Goal: Navigation & Orientation: Find specific page/section

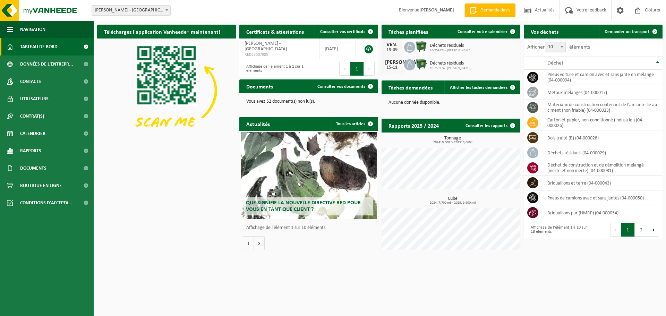
click at [440, 46] on span "Déchets résiduels" at bounding box center [451, 46] width 42 height 6
click at [422, 47] on img at bounding box center [421, 47] width 12 height 12
click at [391, 45] on div "VEN." at bounding box center [392, 45] width 14 height 6
click at [488, 29] on span "Consulter votre calendrier" at bounding box center [483, 31] width 50 height 5
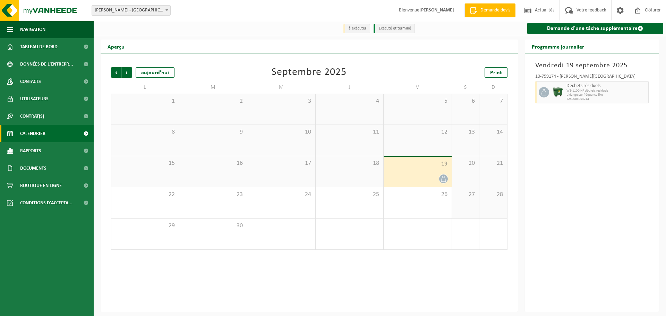
click at [444, 176] on span at bounding box center [443, 179] width 9 height 9
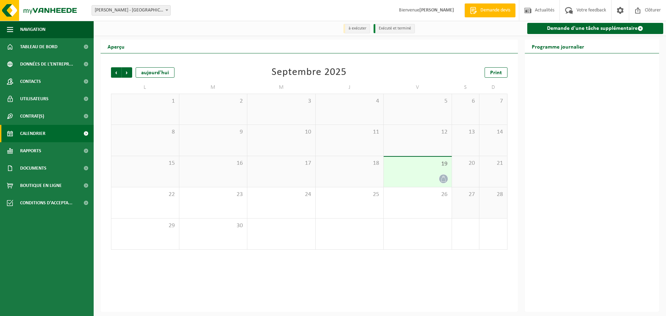
click at [436, 157] on div "19" at bounding box center [418, 172] width 68 height 30
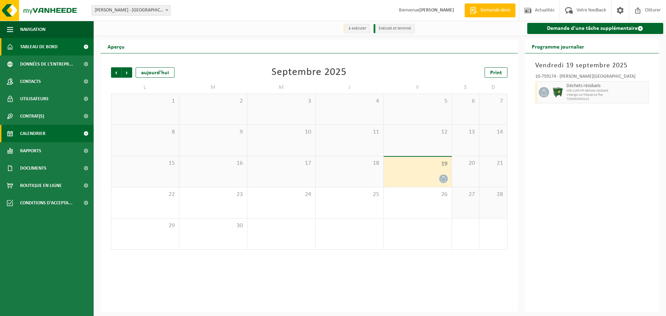
click at [29, 47] on span "Tableau de bord" at bounding box center [38, 46] width 37 height 17
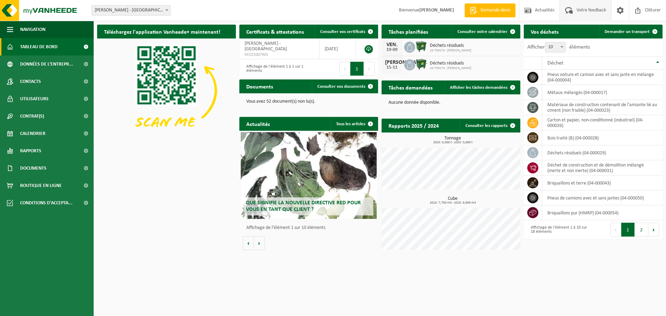
click at [592, 12] on span "Votre feedback" at bounding box center [591, 10] width 33 height 20
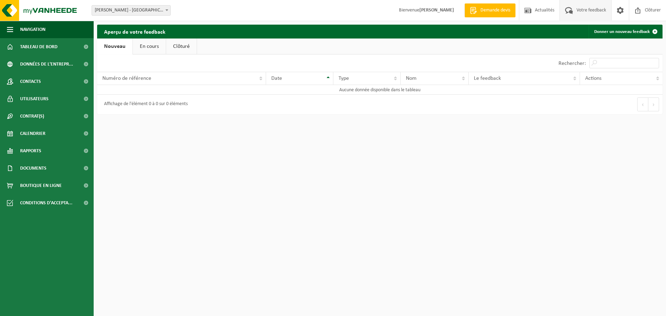
click at [140, 51] on link "En cours" at bounding box center [149, 47] width 33 height 16
click at [191, 48] on link "Clôturé" at bounding box center [181, 47] width 31 height 16
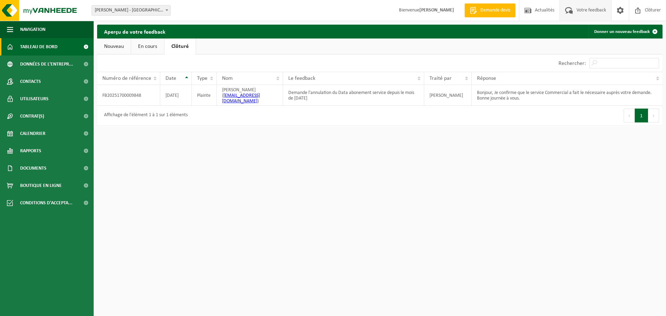
click at [37, 46] on span "Tableau de bord" at bounding box center [38, 46] width 37 height 17
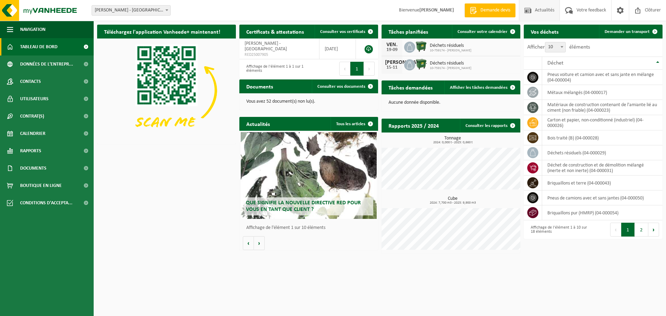
click at [537, 9] on span "Actualités" at bounding box center [544, 10] width 23 height 20
